Goal: Task Accomplishment & Management: Manage account settings

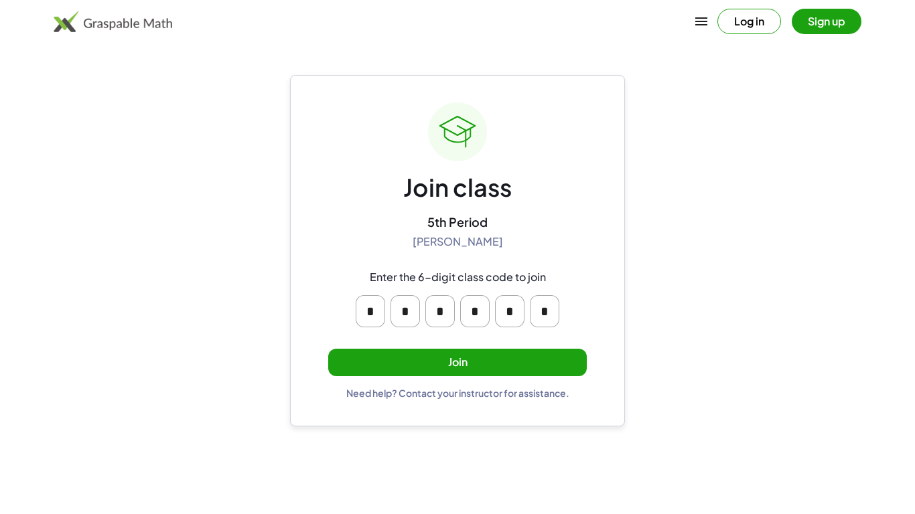
click at [376, 307] on input "*" at bounding box center [370, 311] width 29 height 32
click at [301, 308] on div "Join class 5th Period [PERSON_NAME] Enter the 6-digit class code to join * * * …" at bounding box center [457, 251] width 335 height 352
click at [373, 352] on button "Join" at bounding box center [457, 362] width 259 height 27
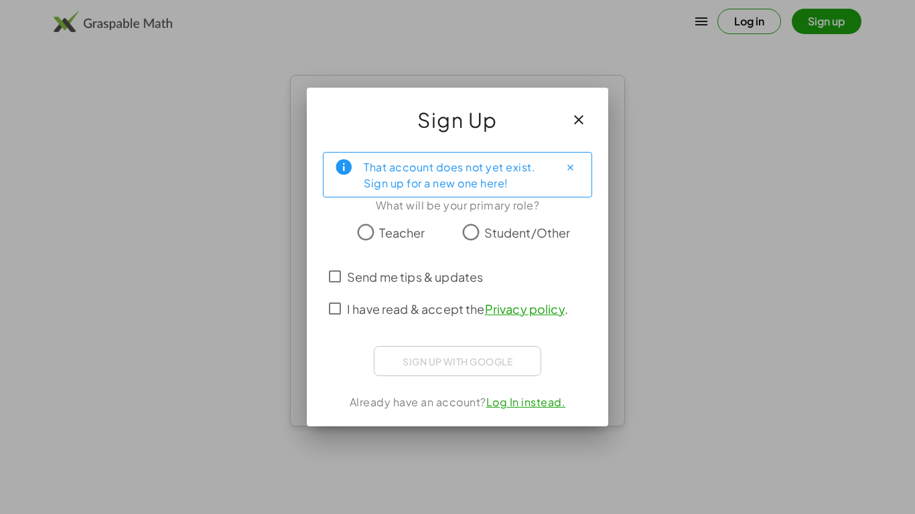
click at [544, 224] on span "Student/Other" at bounding box center [527, 233] width 86 height 18
click at [429, 311] on span "I have read & accept the Privacy policy ." at bounding box center [457, 309] width 221 height 18
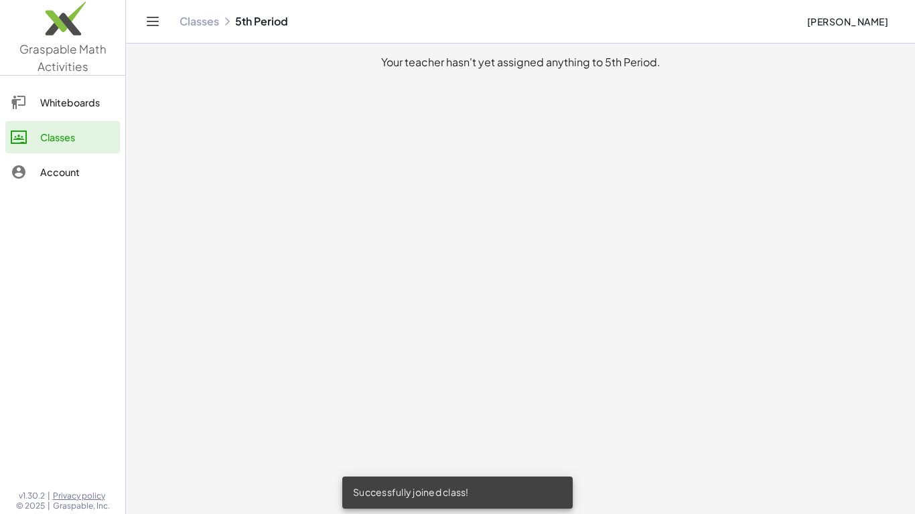
click at [29, 168] on div at bounding box center [25, 172] width 29 height 16
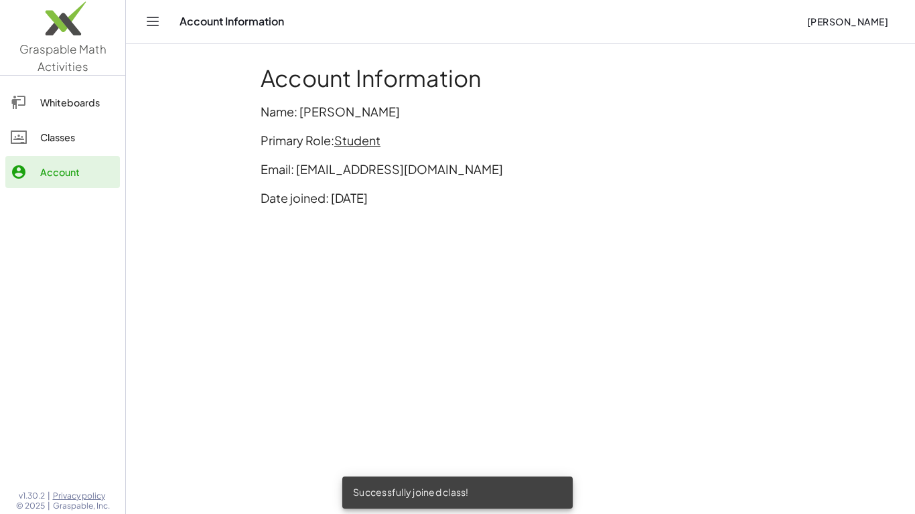
click at [48, 121] on link "Classes" at bounding box center [62, 137] width 115 height 32
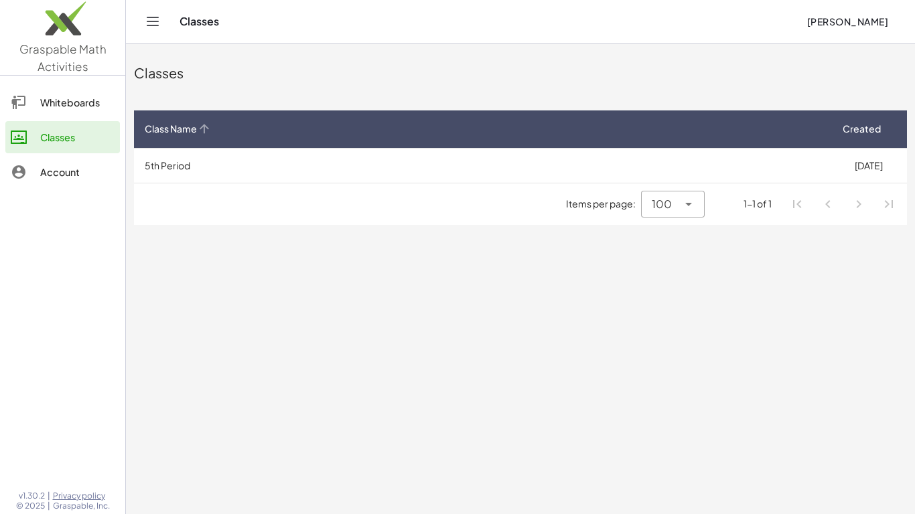
click at [378, 133] on div "Class Name" at bounding box center [482, 129] width 674 height 14
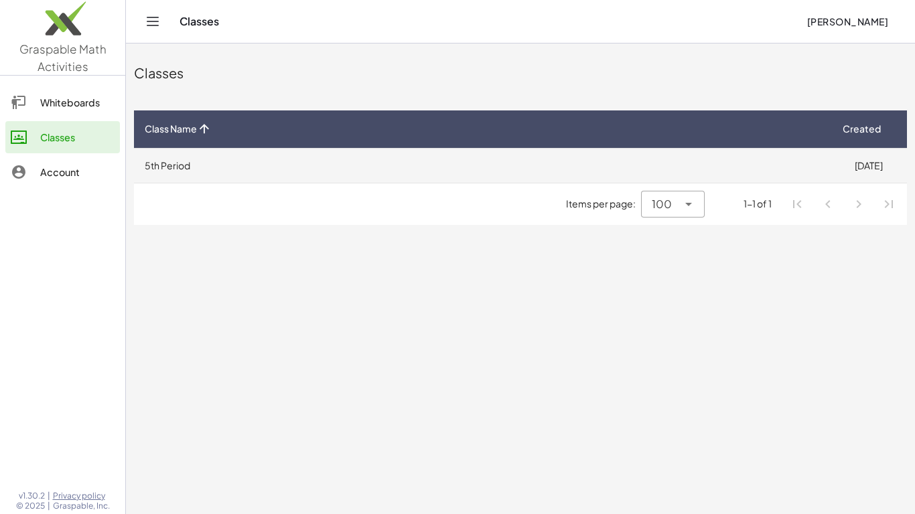
click at [854, 176] on td "[DATE]" at bounding box center [868, 165] width 77 height 35
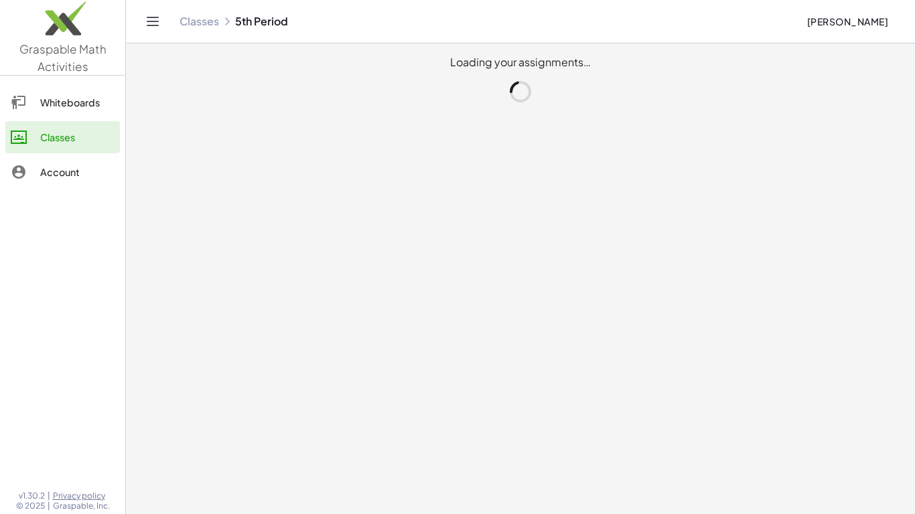
click at [854, 176] on main "Loading your assignments…" at bounding box center [520, 257] width 789 height 514
click at [28, 141] on div at bounding box center [25, 137] width 29 height 16
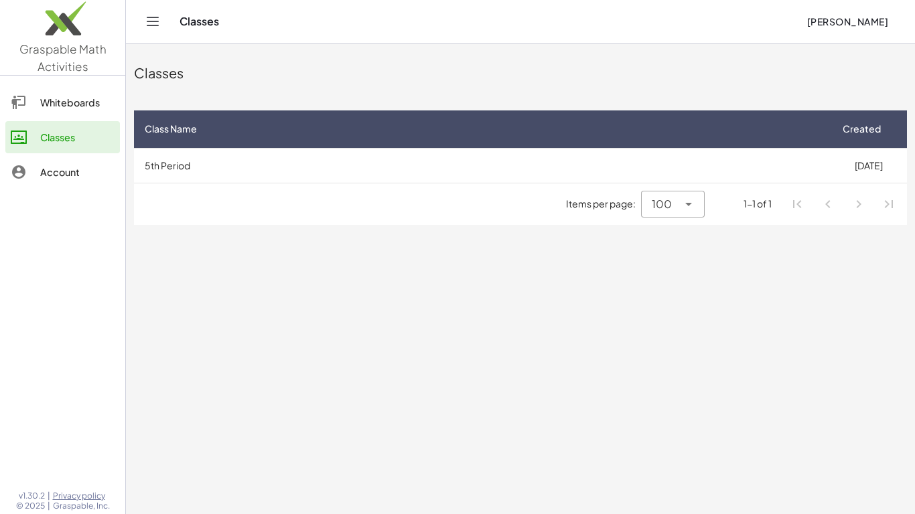
click at [58, 120] on div "Whiteboards Classes Account" at bounding box center [62, 138] width 125 height 115
click at [51, 96] on div "Whiteboards" at bounding box center [77, 102] width 74 height 16
